Goal: Find specific page/section: Find specific page/section

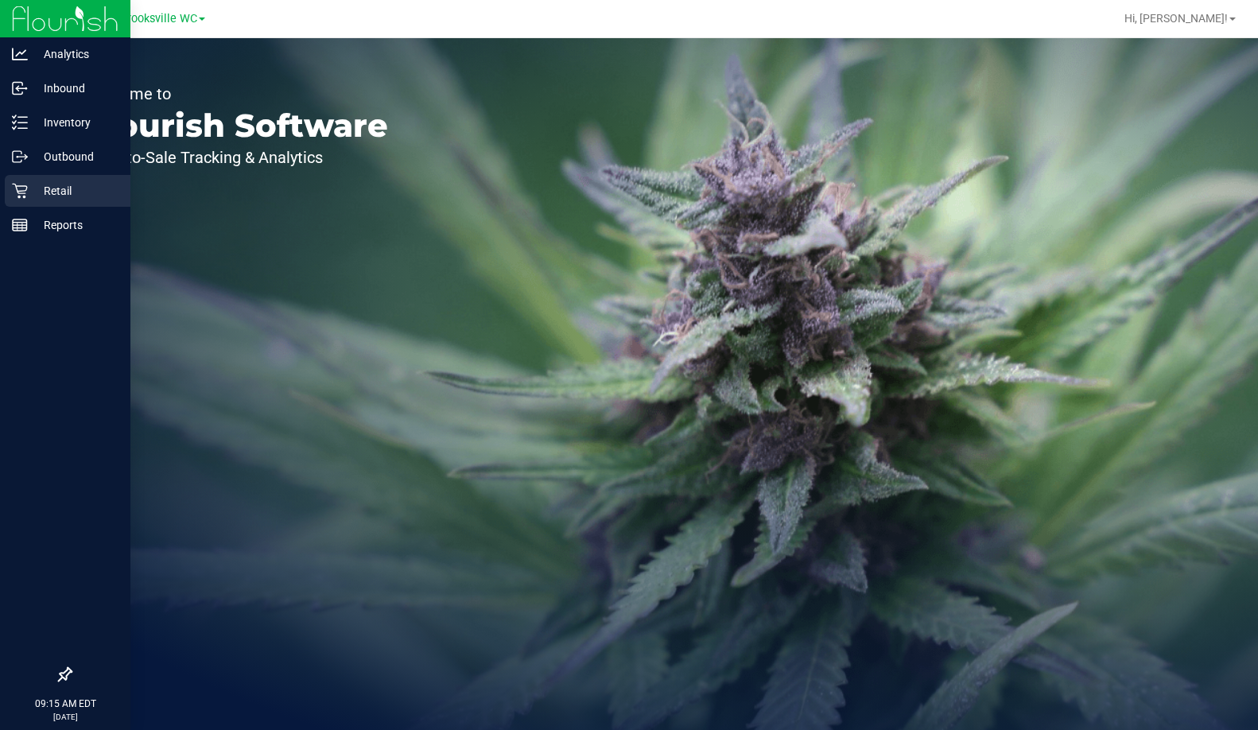
click at [11, 185] on div "Retail" at bounding box center [68, 191] width 126 height 32
click at [44, 122] on p "Inventory" at bounding box center [75, 122] width 95 height 19
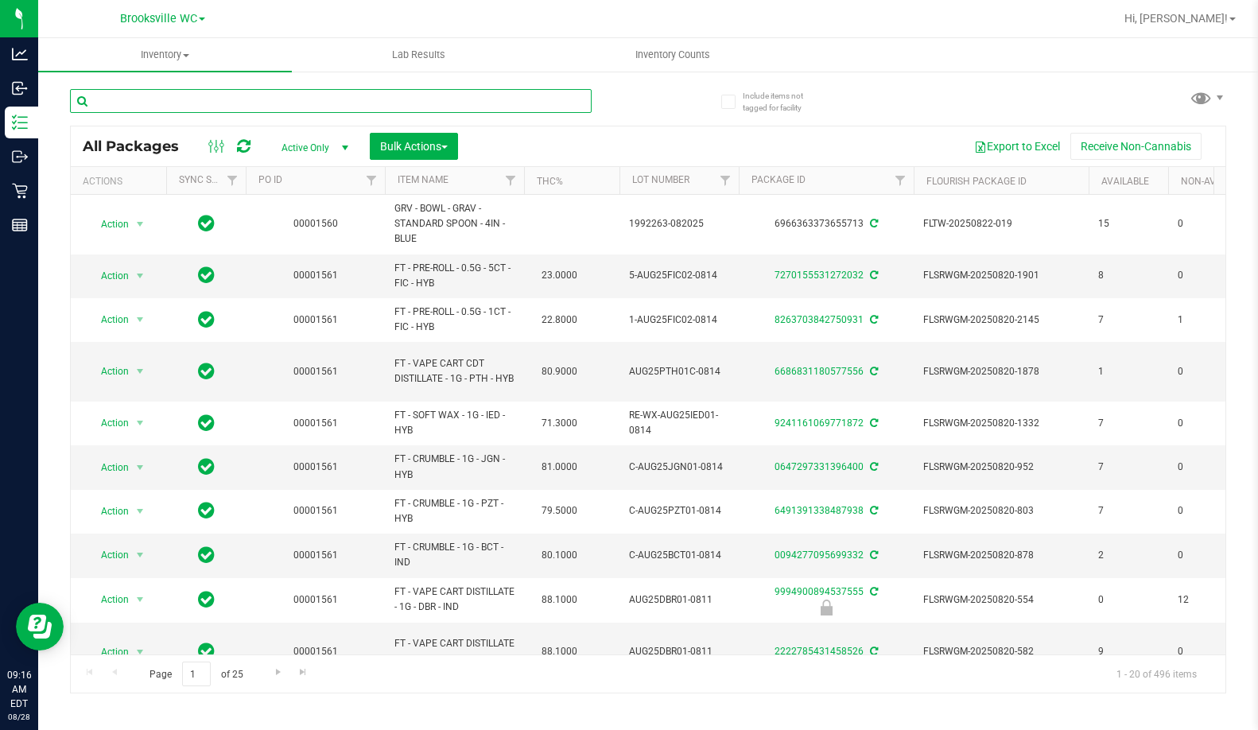
click at [356, 99] on input "text" at bounding box center [331, 101] width 522 height 24
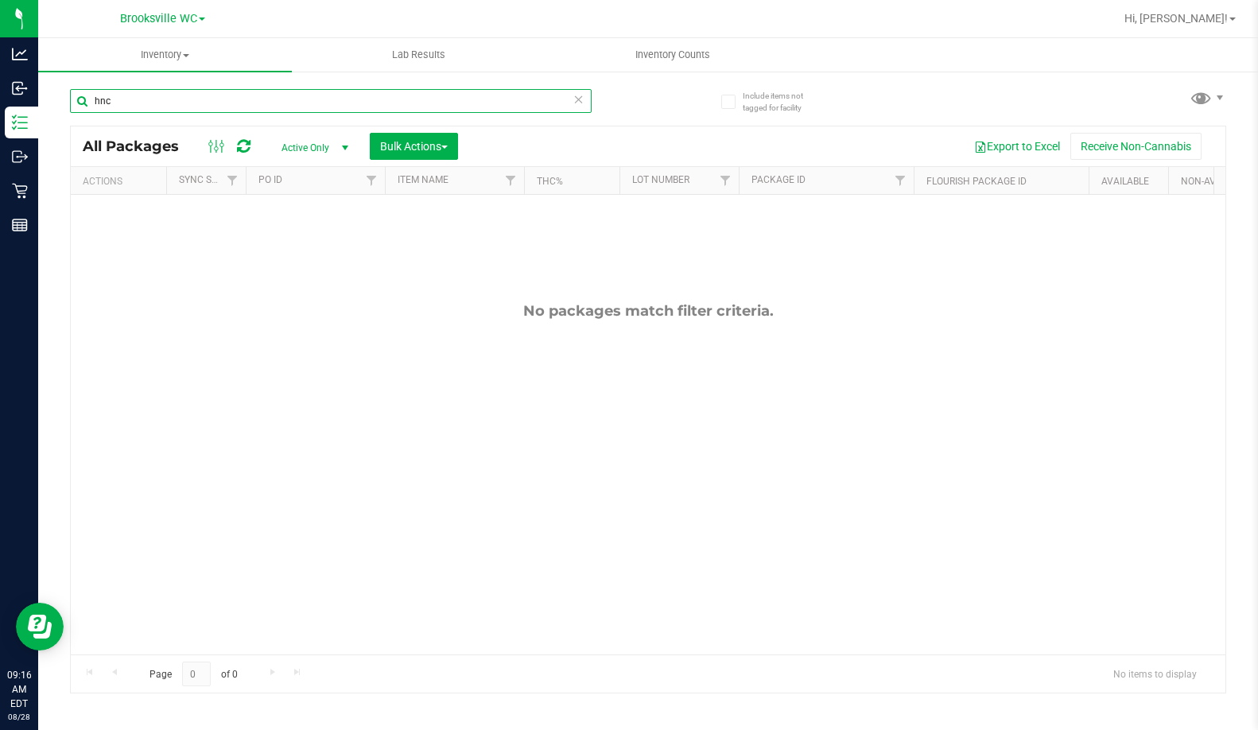
click at [285, 97] on input "hnc" at bounding box center [331, 101] width 522 height 24
click at [283, 97] on input "han" at bounding box center [331, 101] width 522 height 24
type input "han"
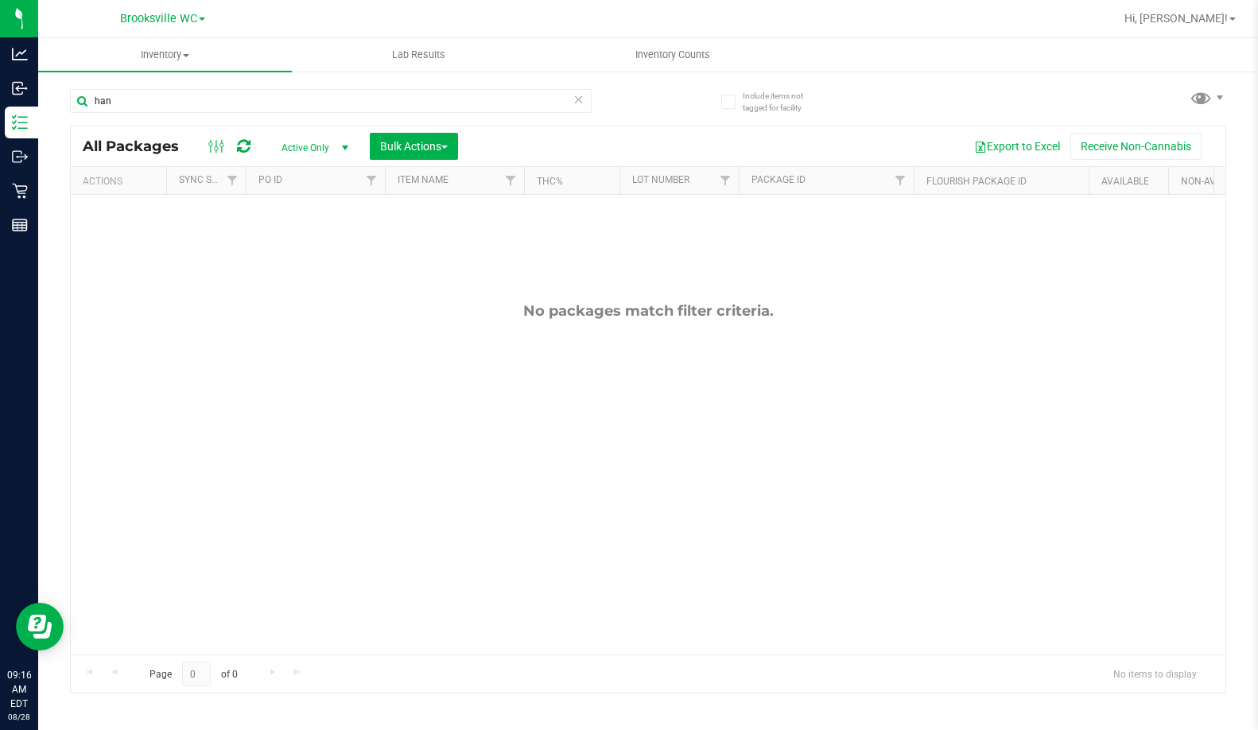
click at [321, 155] on span "Active Only" at bounding box center [311, 148] width 87 height 22
click at [316, 239] on li "All" at bounding box center [311, 244] width 86 height 24
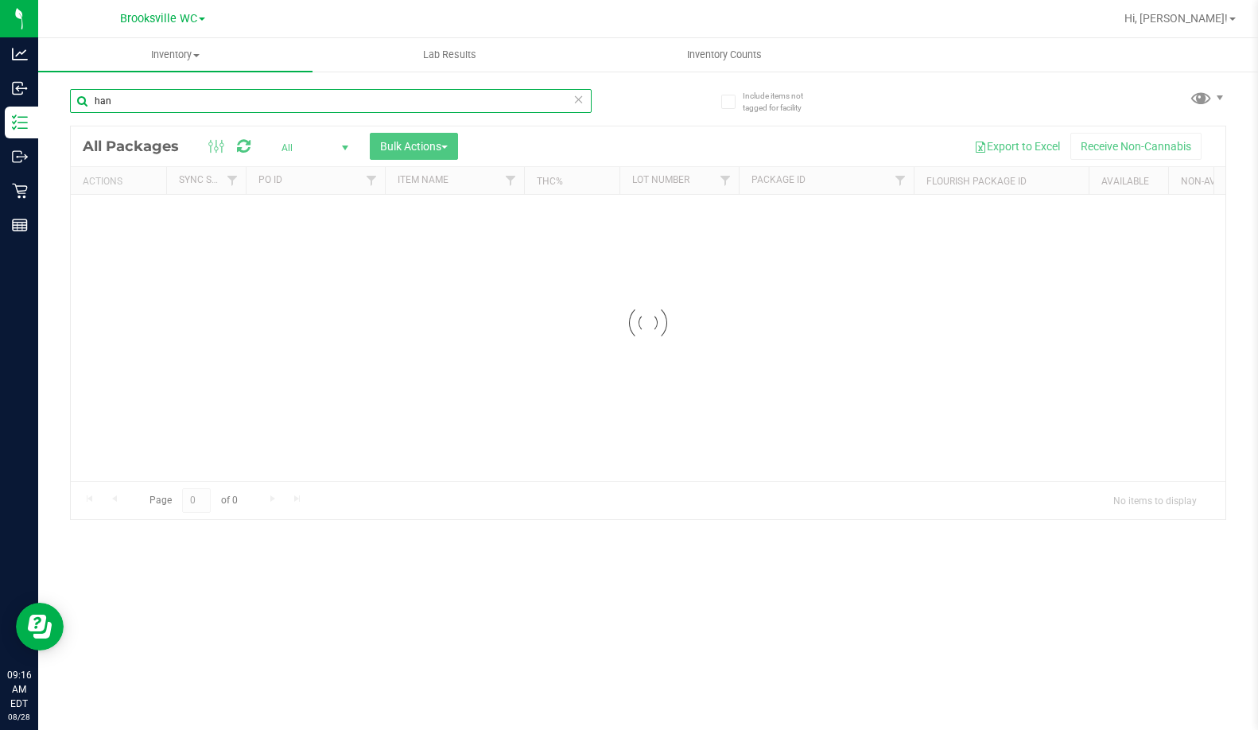
click at [207, 103] on input "han" at bounding box center [331, 101] width 522 height 24
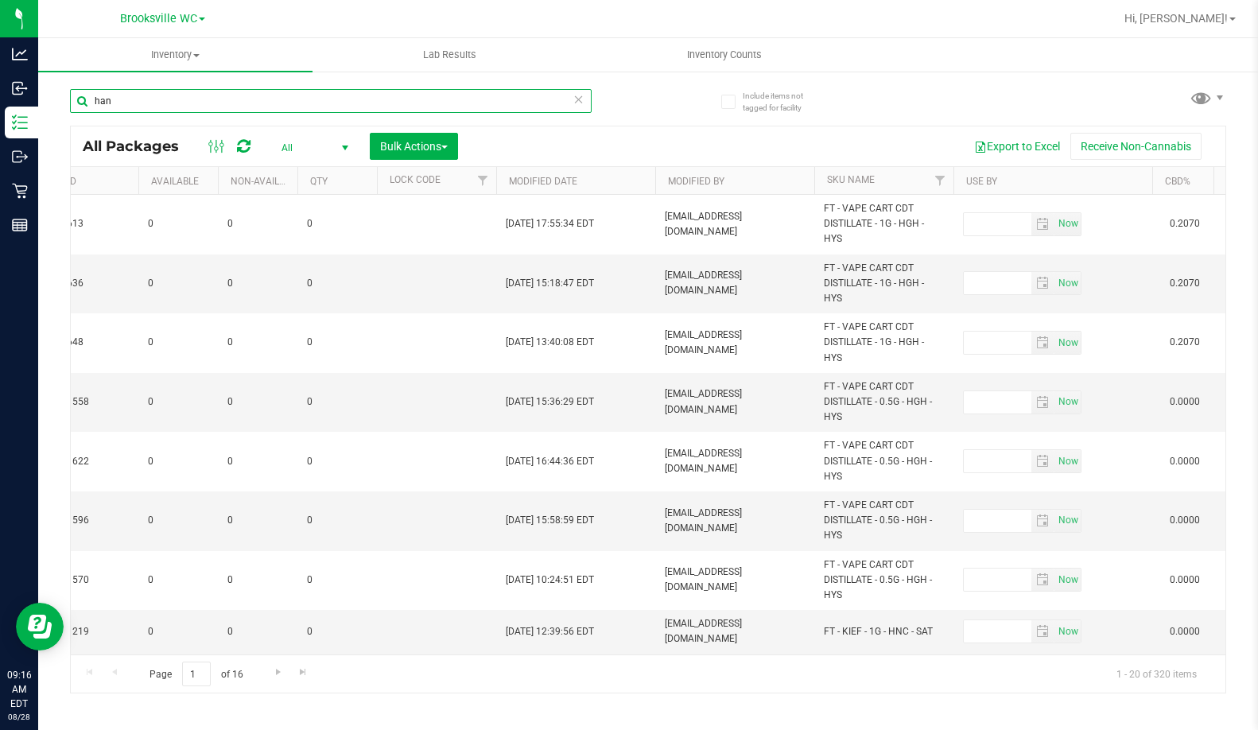
scroll to position [0, 1016]
